Goal: Task Accomplishment & Management: Use online tool/utility

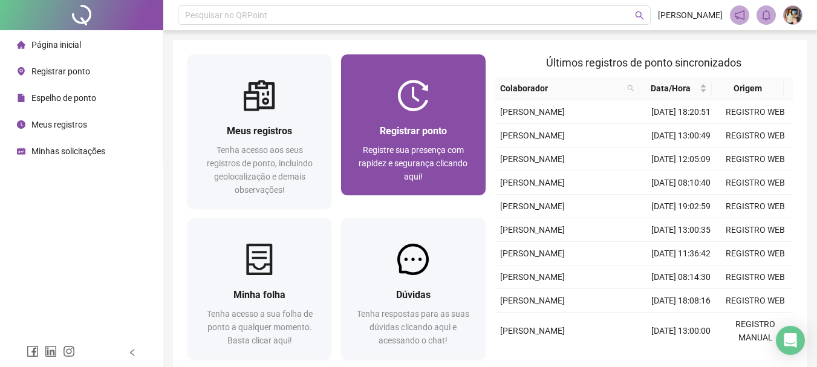
click at [455, 108] on div at bounding box center [413, 95] width 144 height 31
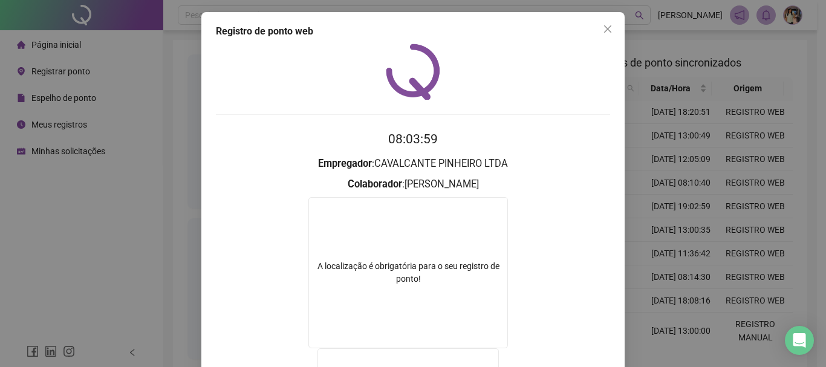
click at [598, 129] on h2 "08:03:59" at bounding box center [413, 139] width 394 height 20
click at [601, 129] on h2 "08:03:59" at bounding box center [413, 139] width 394 height 20
click at [603, 129] on h2 "08:03:59" at bounding box center [413, 139] width 394 height 20
click at [603, 26] on icon "close" at bounding box center [608, 29] width 10 height 10
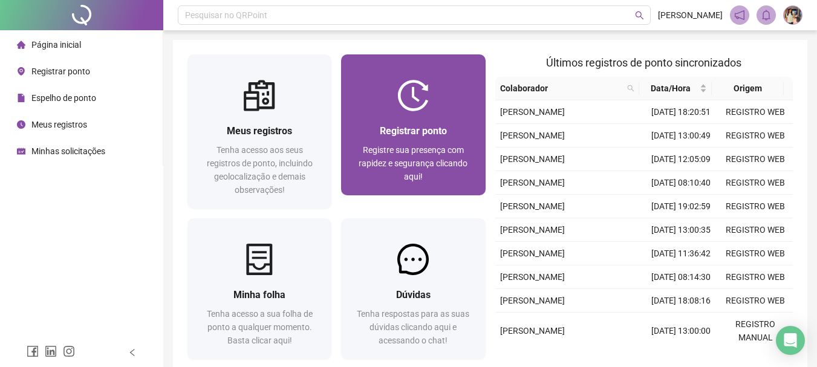
click at [420, 108] on img at bounding box center [412, 95] width 31 height 31
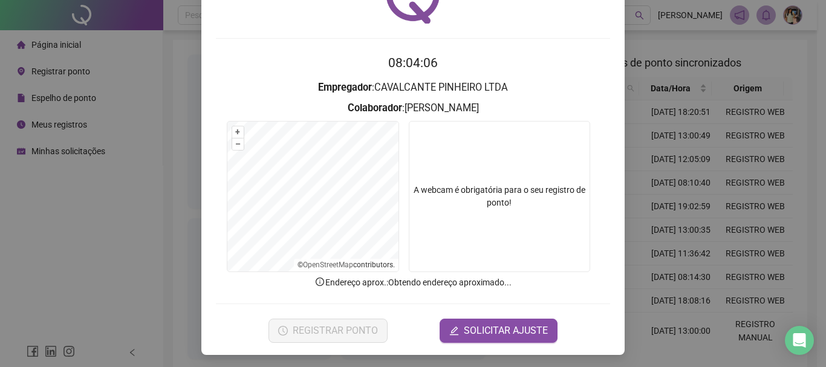
scroll to position [79, 0]
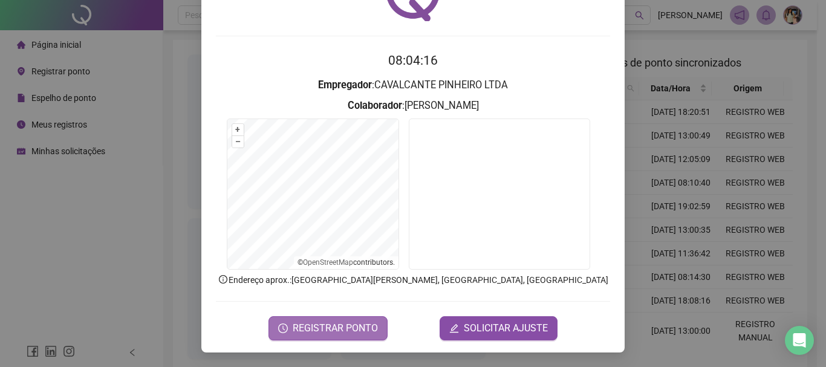
click at [329, 331] on span "REGISTRAR PONTO" at bounding box center [335, 328] width 85 height 15
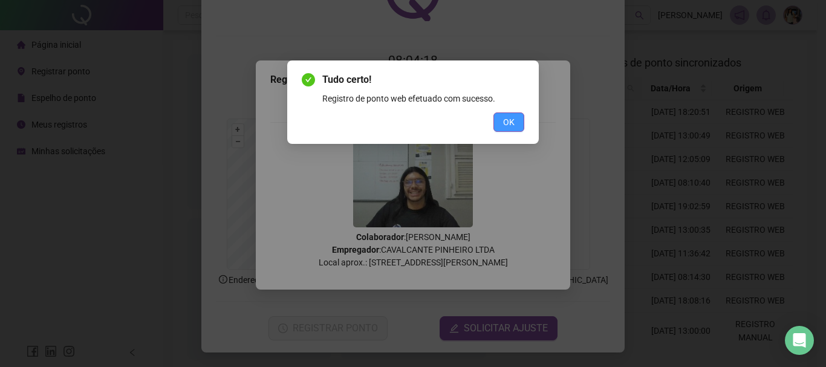
click at [505, 118] on span "OK" at bounding box center [508, 122] width 11 height 13
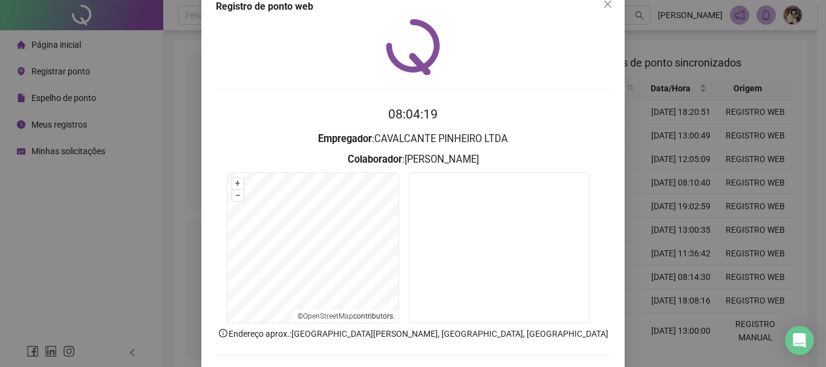
scroll to position [0, 0]
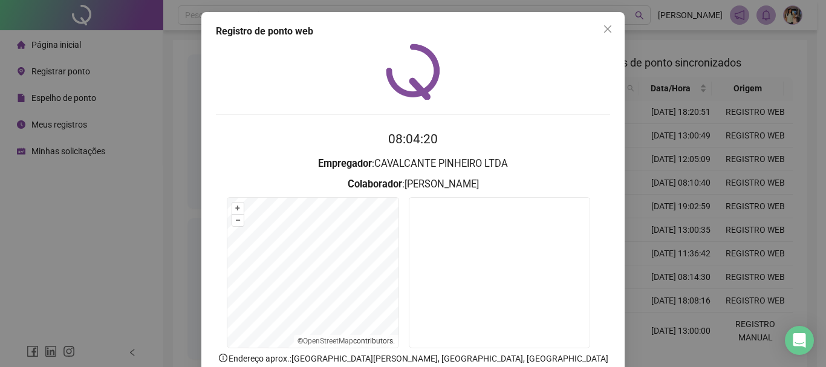
click at [605, 4] on div "Registro de ponto web 08:04:20 Empregador : CAVALCANTE PINHEIRO LTDA Colaborado…" at bounding box center [413, 183] width 826 height 367
click at [602, 20] on div "Pesquisar no QRPoint" at bounding box center [414, 14] width 473 height 19
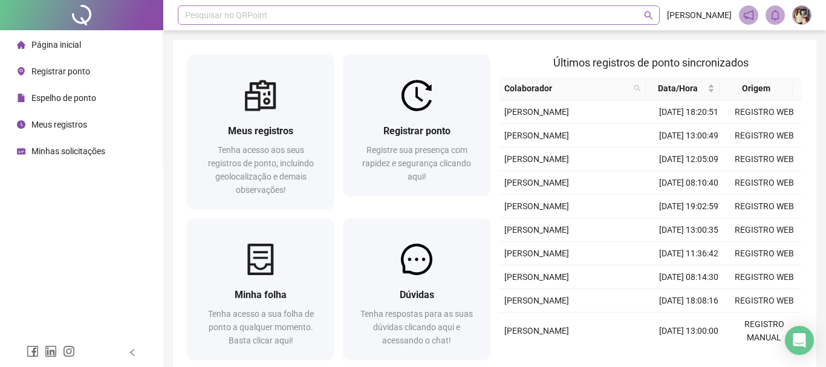
click at [602, 23] on div "Pesquisar no QRPoint" at bounding box center [419, 14] width 482 height 19
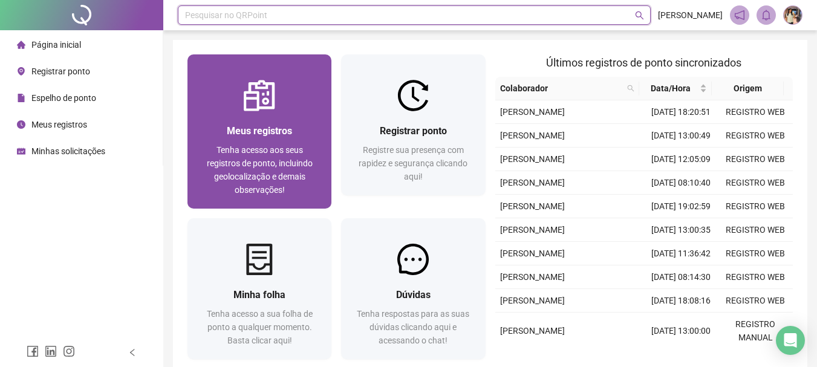
click at [319, 116] on div "Meus registros Tenha acesso aos seus registros de ponto, incluindo geolocalizaç…" at bounding box center [259, 159] width 144 height 97
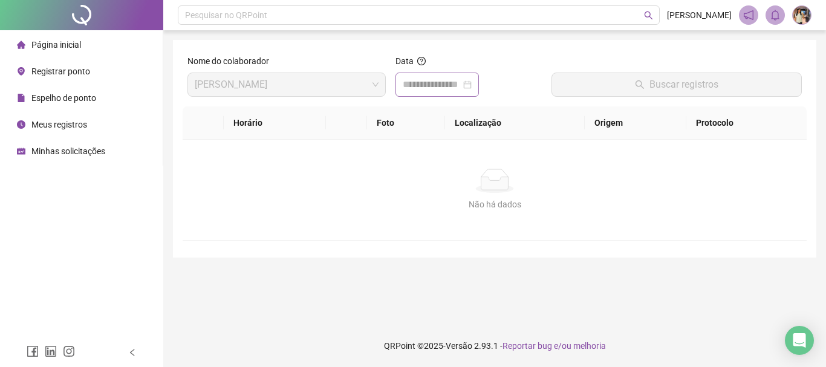
click at [472, 85] on div at bounding box center [437, 84] width 69 height 15
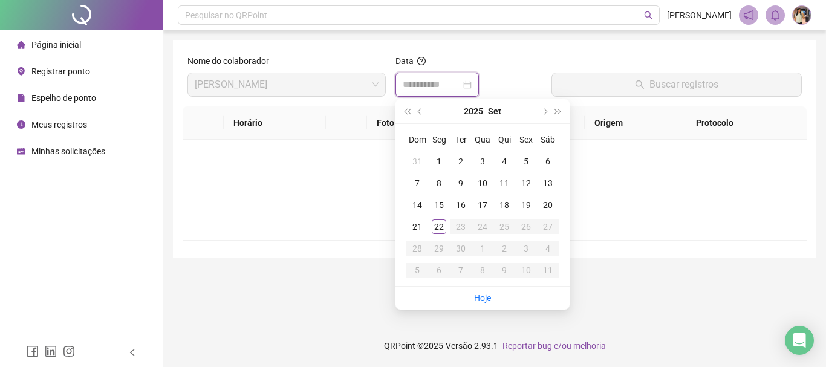
type input "**********"
click at [433, 229] on div "22" at bounding box center [439, 227] width 15 height 15
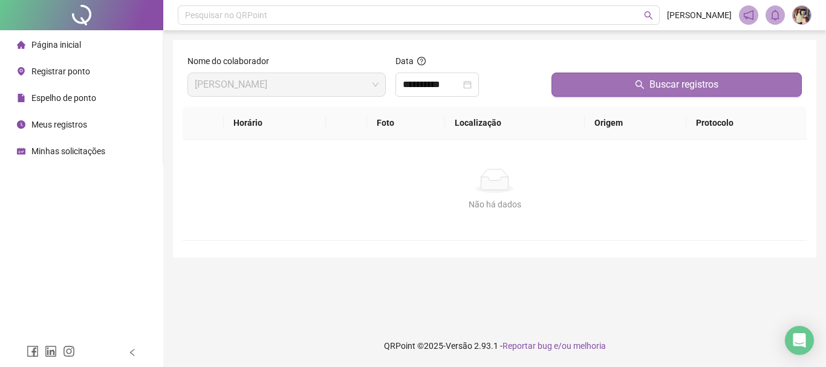
click at [660, 73] on button "Buscar registros" at bounding box center [677, 85] width 250 height 24
